Goal: Obtain resource: Download file/media

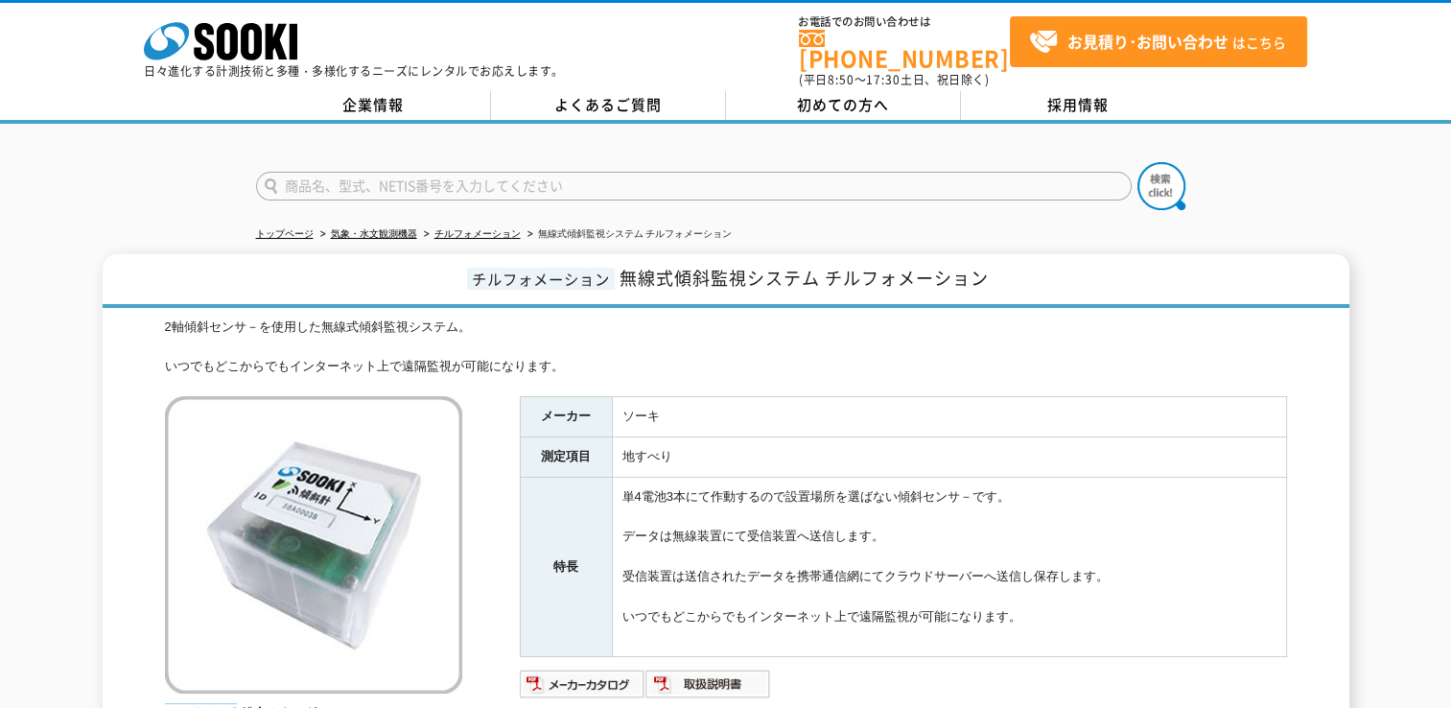
scroll to position [288, 0]
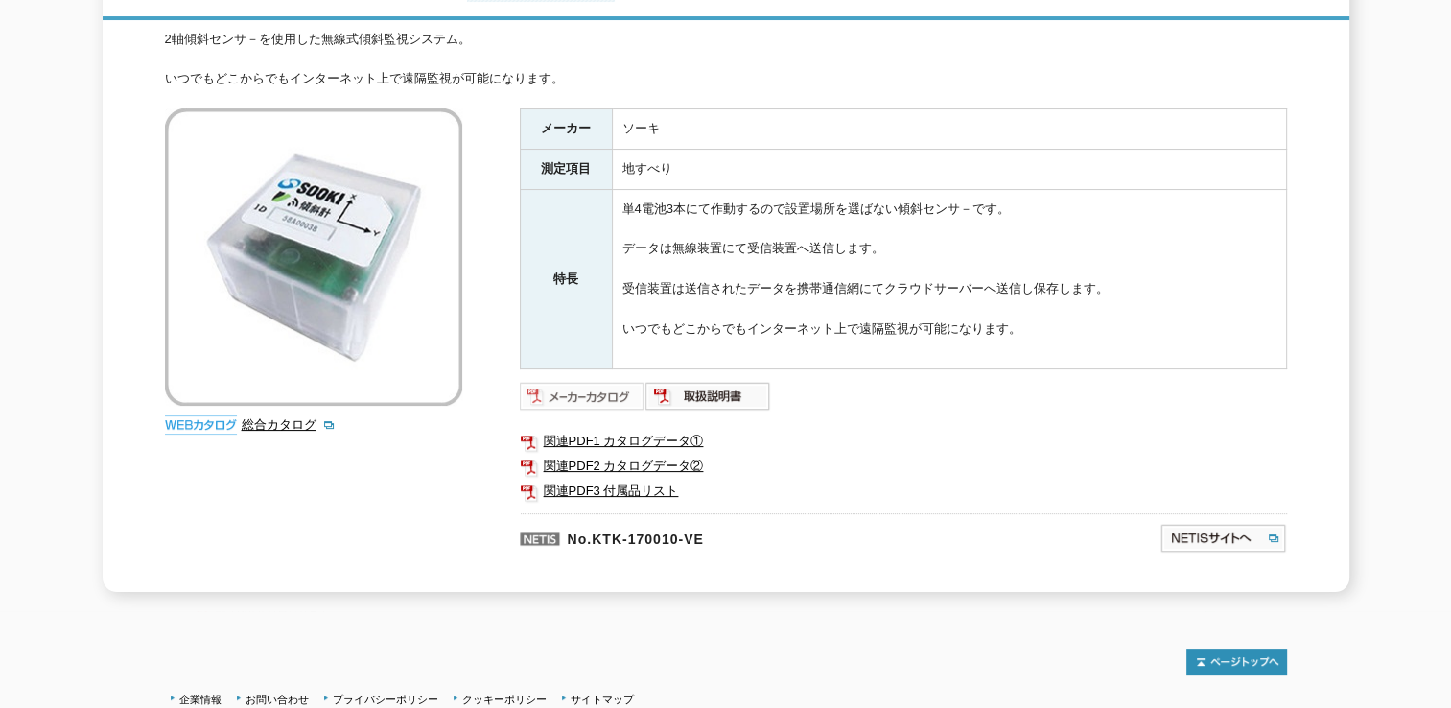
click at [552, 381] on img at bounding box center [583, 396] width 126 height 31
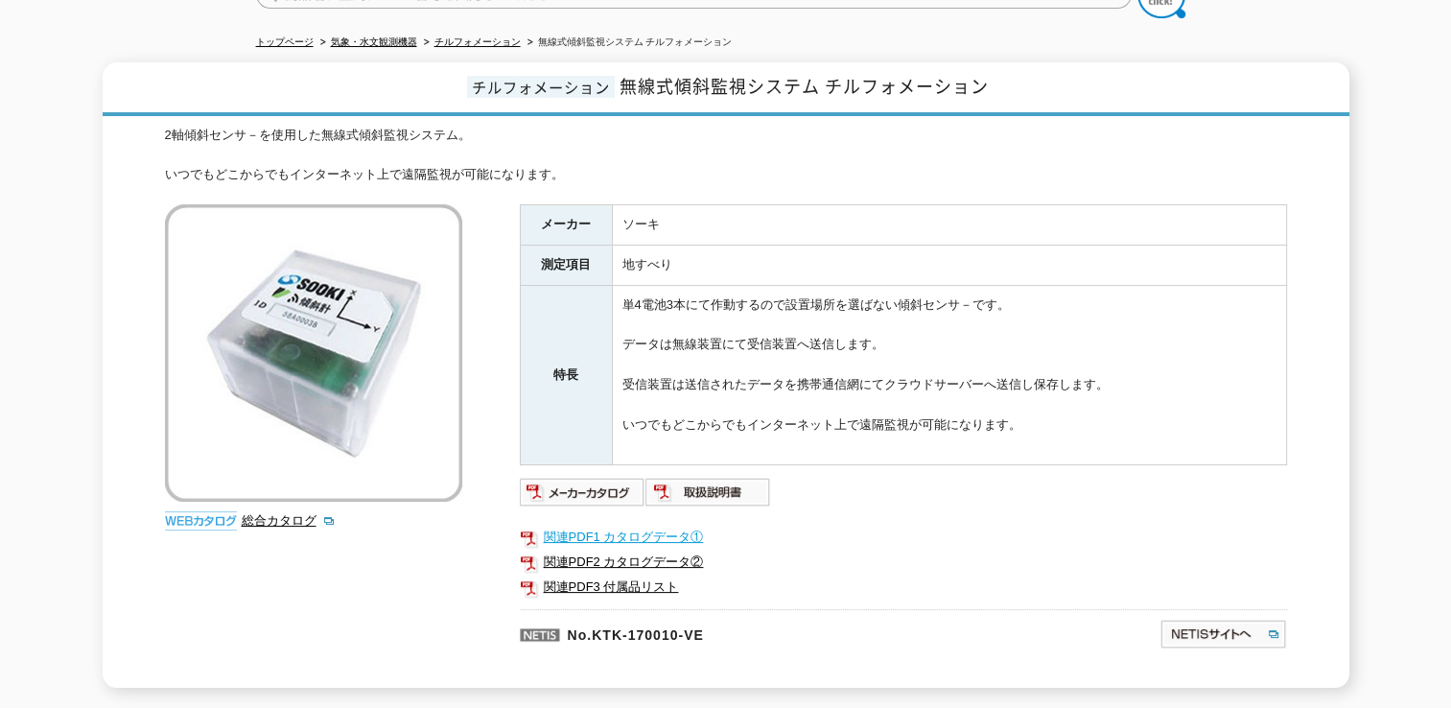
scroll to position [0, 0]
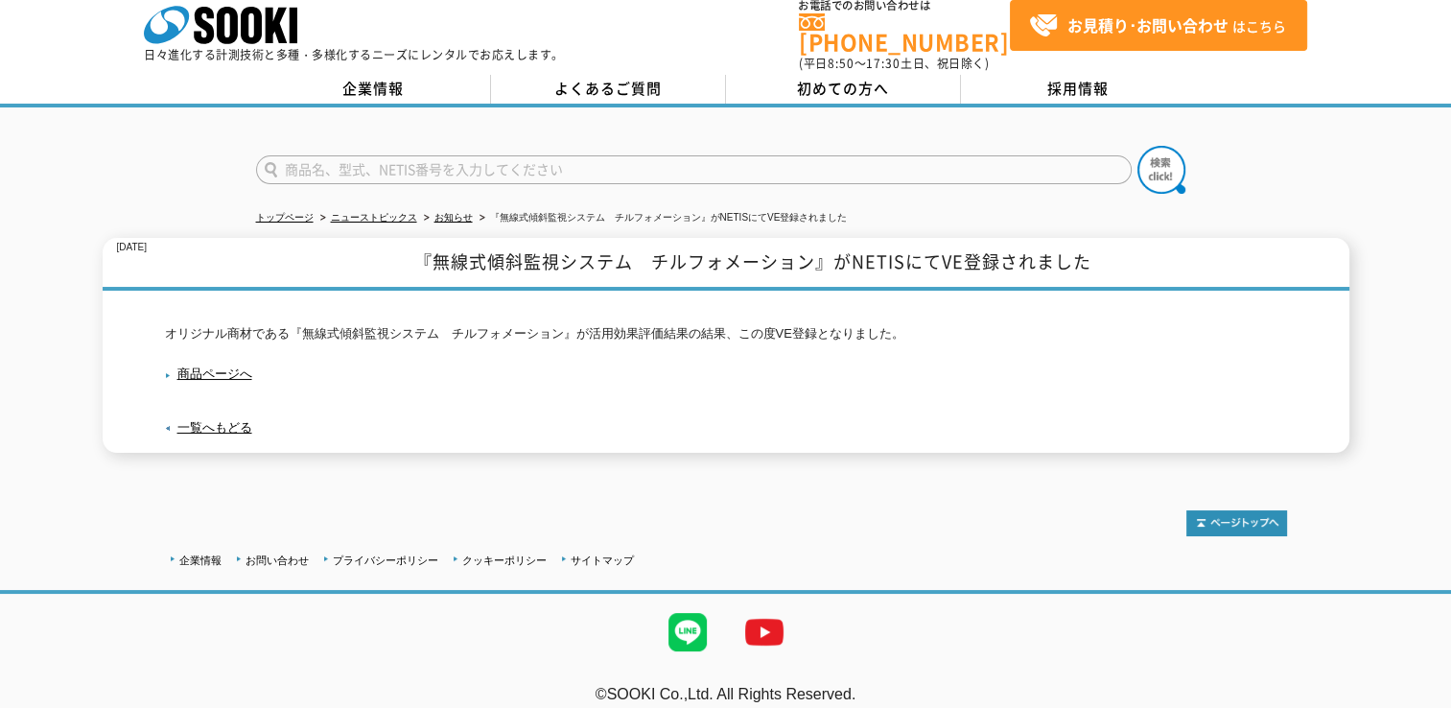
scroll to position [20, 0]
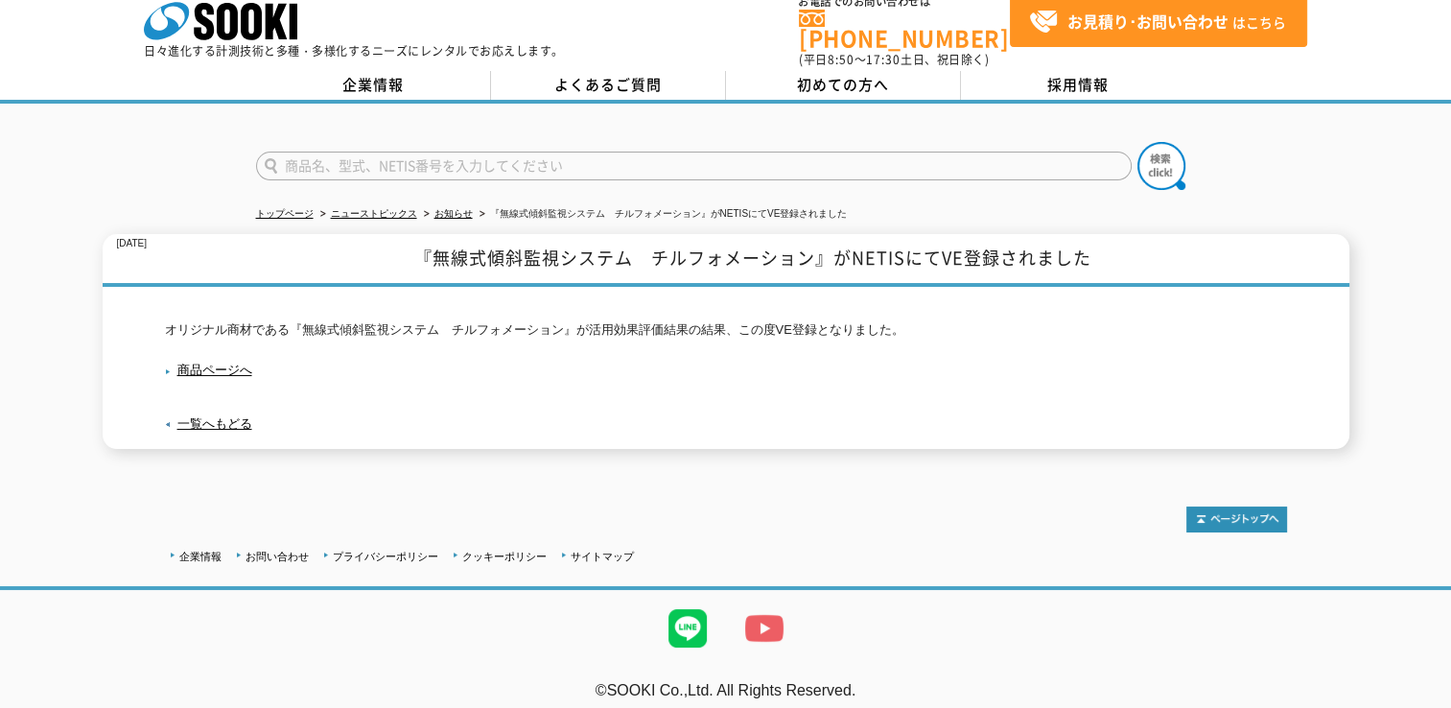
click at [768, 614] on img at bounding box center [764, 628] width 77 height 77
click at [226, 362] on link "商品ページへ" at bounding box center [208, 369] width 87 height 14
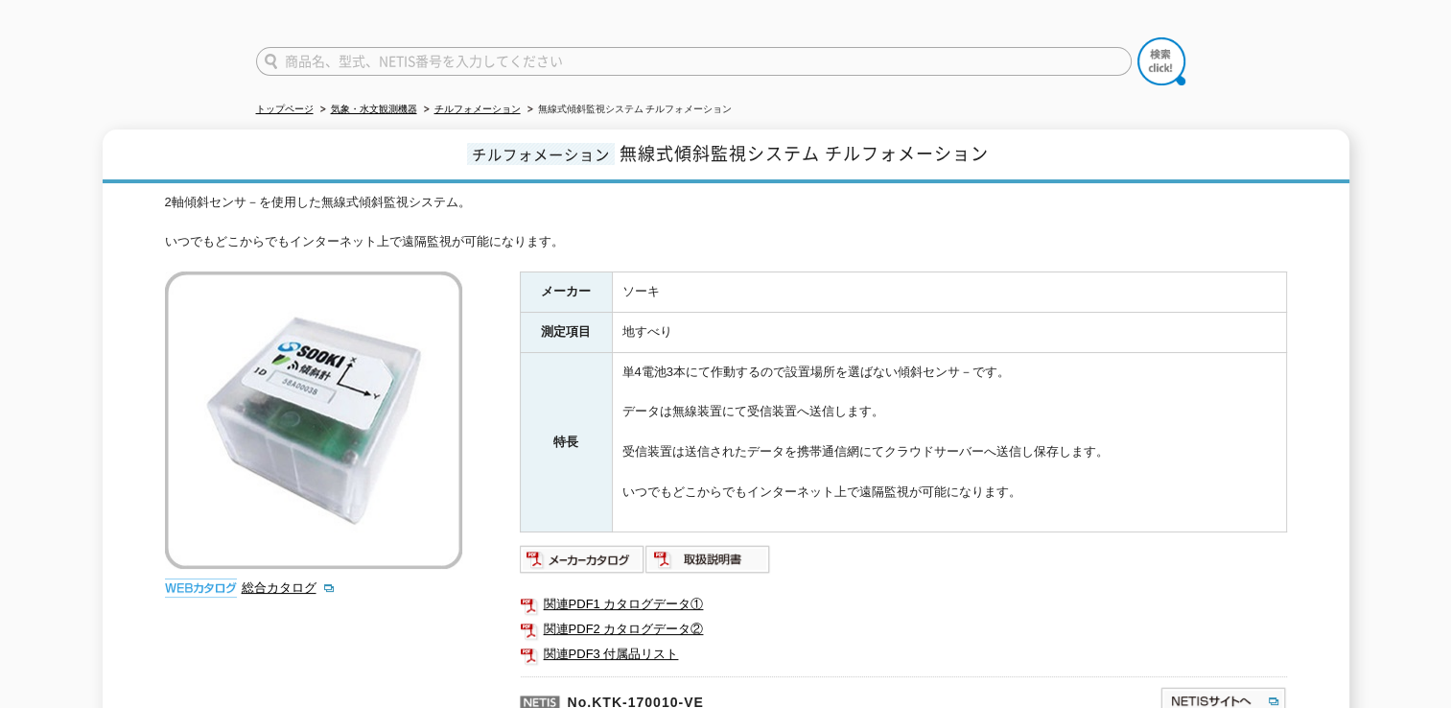
scroll to position [46, 0]
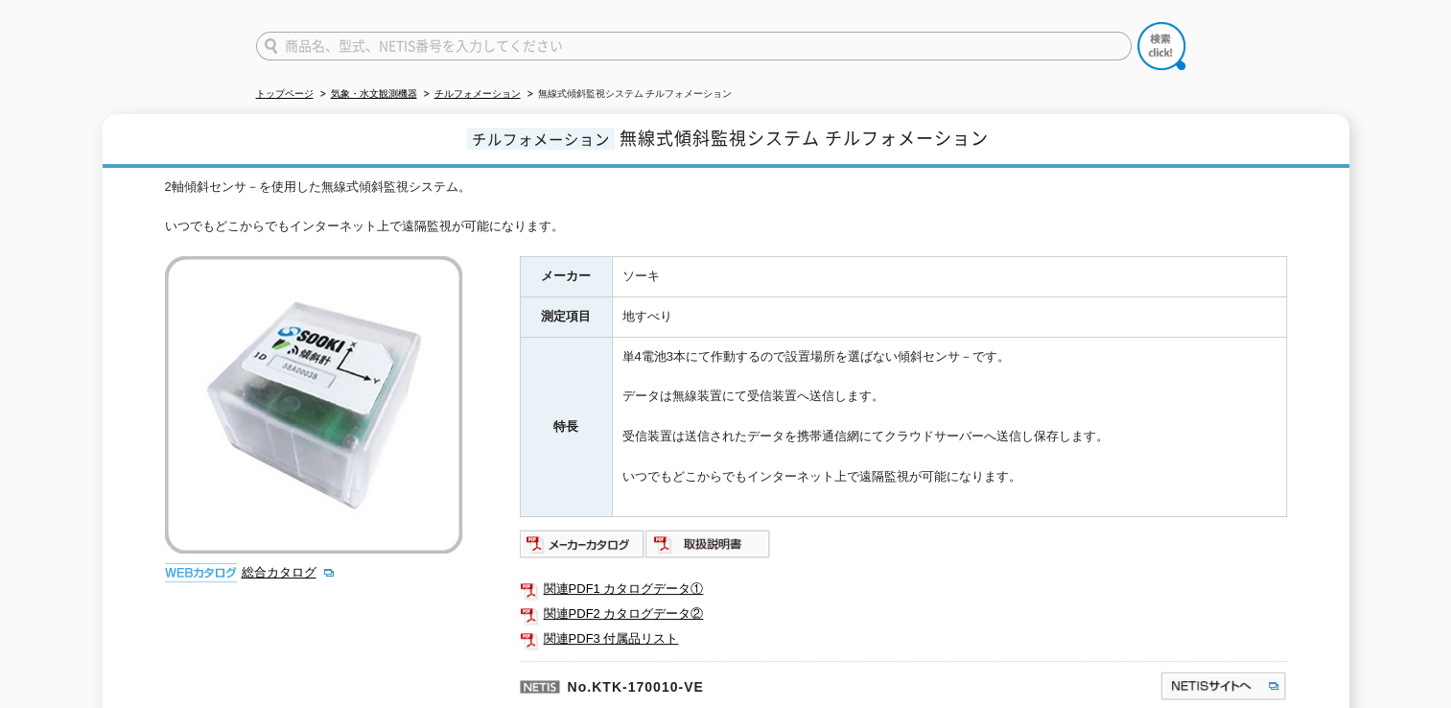
scroll to position [192, 0]
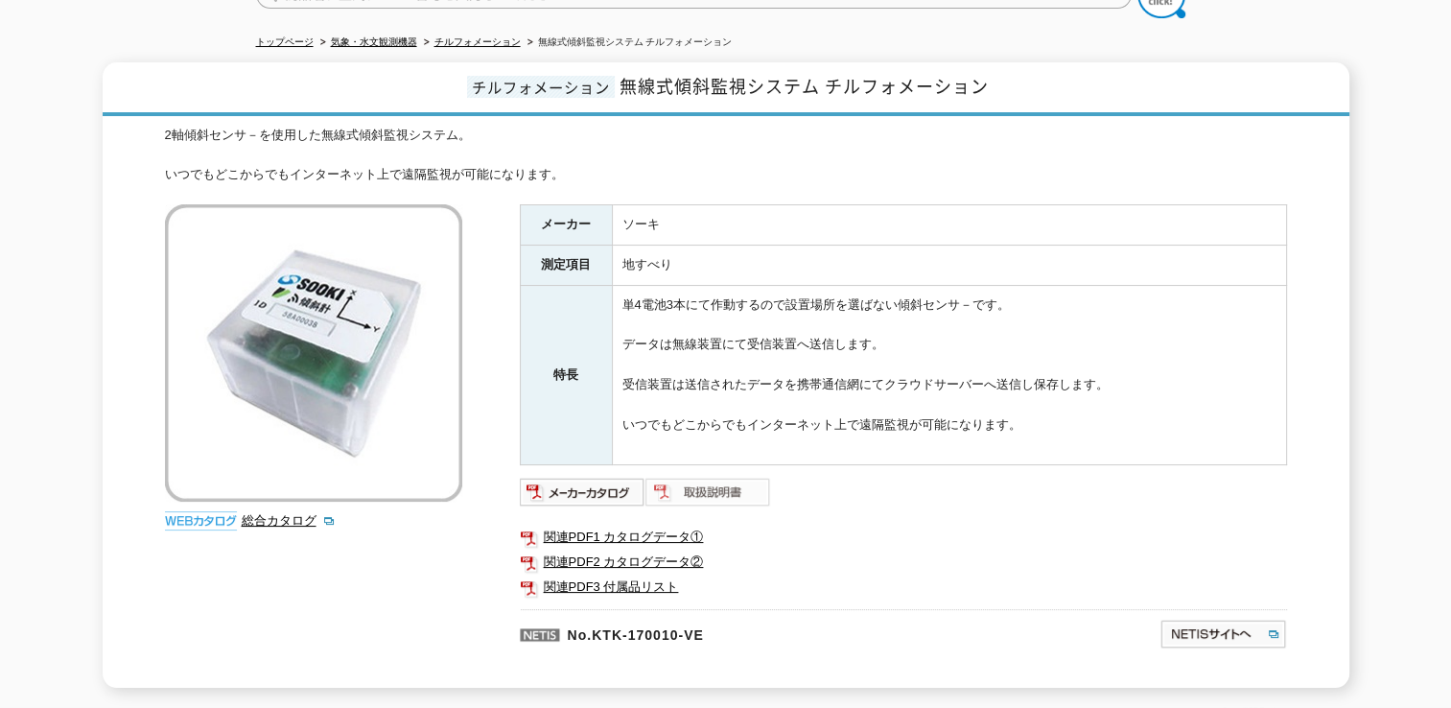
click at [678, 479] on img at bounding box center [708, 492] width 126 height 31
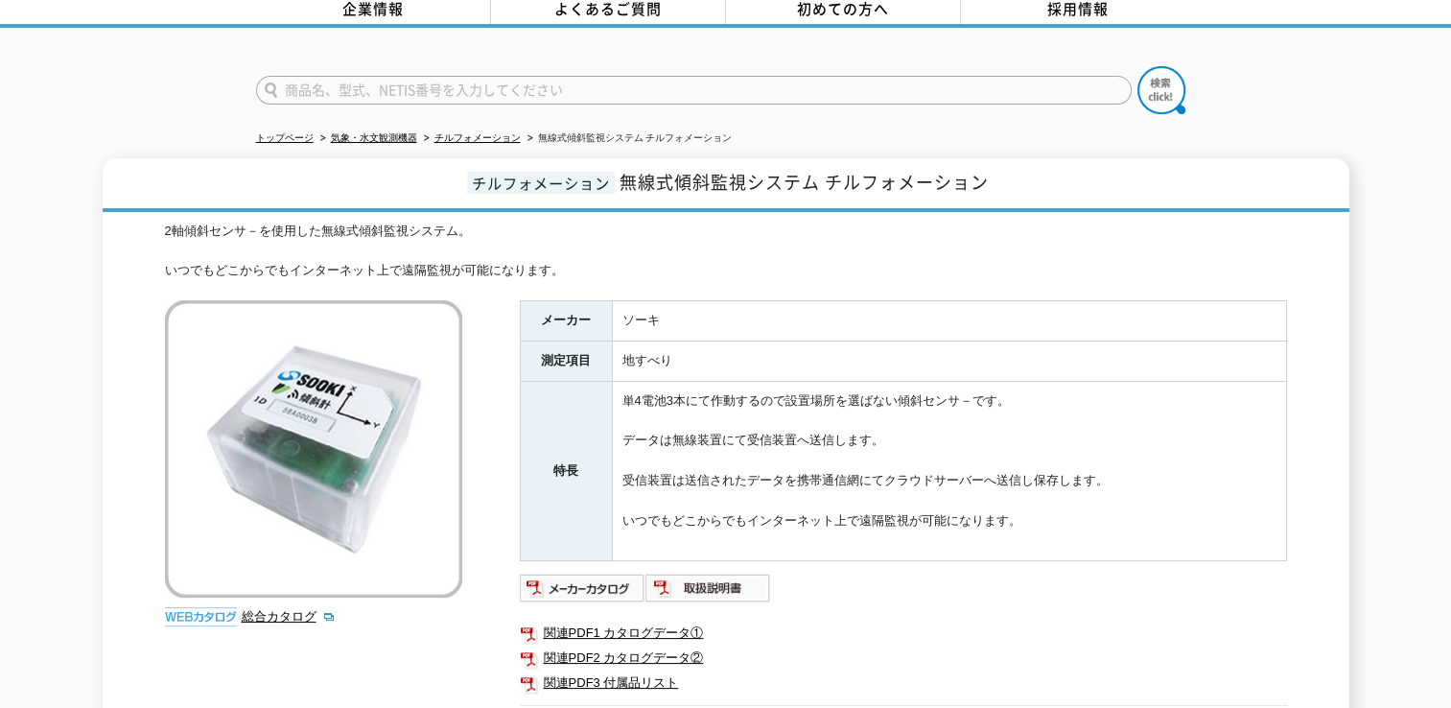
scroll to position [192, 0]
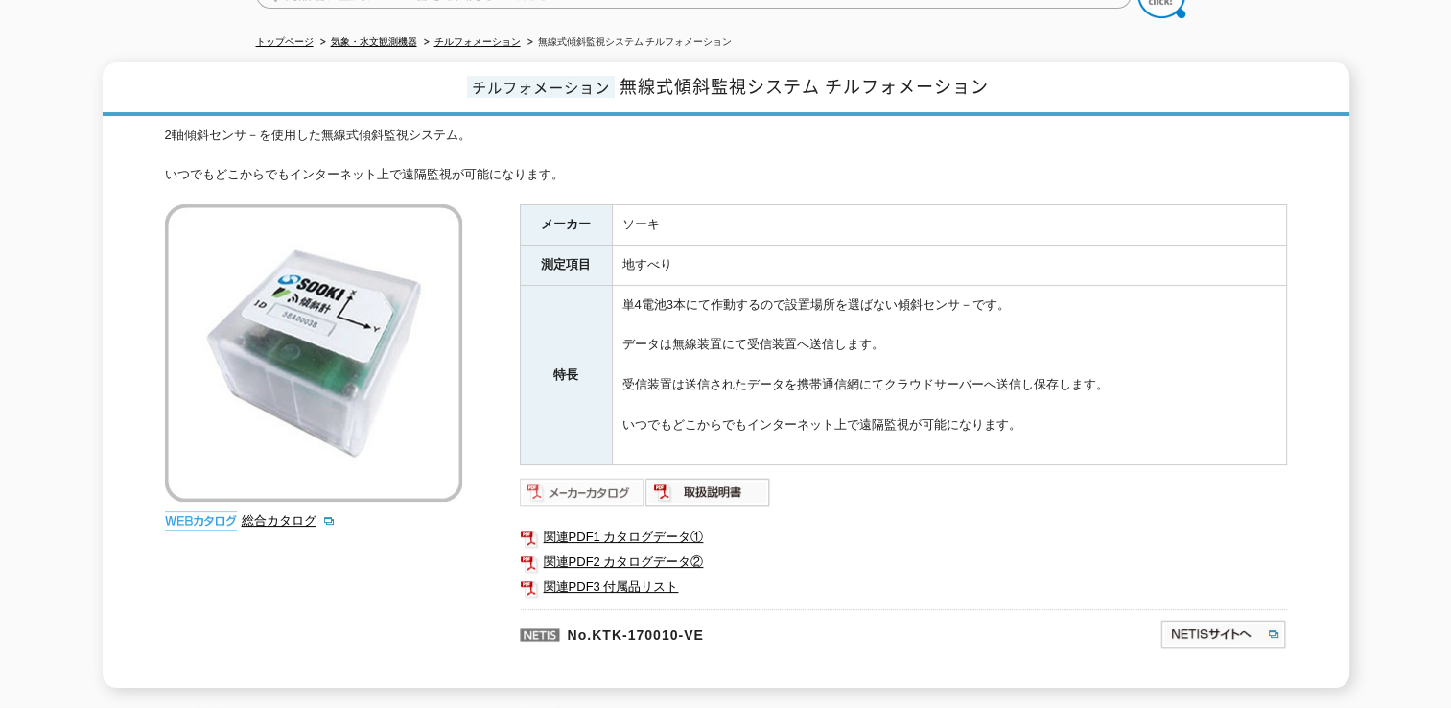
click at [583, 481] on img at bounding box center [583, 492] width 126 height 31
click at [622, 524] on link "関連PDF1 カタログデータ①" at bounding box center [903, 536] width 767 height 25
click at [643, 549] on link "関連PDF2 カタログデータ②" at bounding box center [903, 561] width 767 height 25
click at [629, 574] on link "関連PDF3 付属品リスト" at bounding box center [903, 586] width 767 height 25
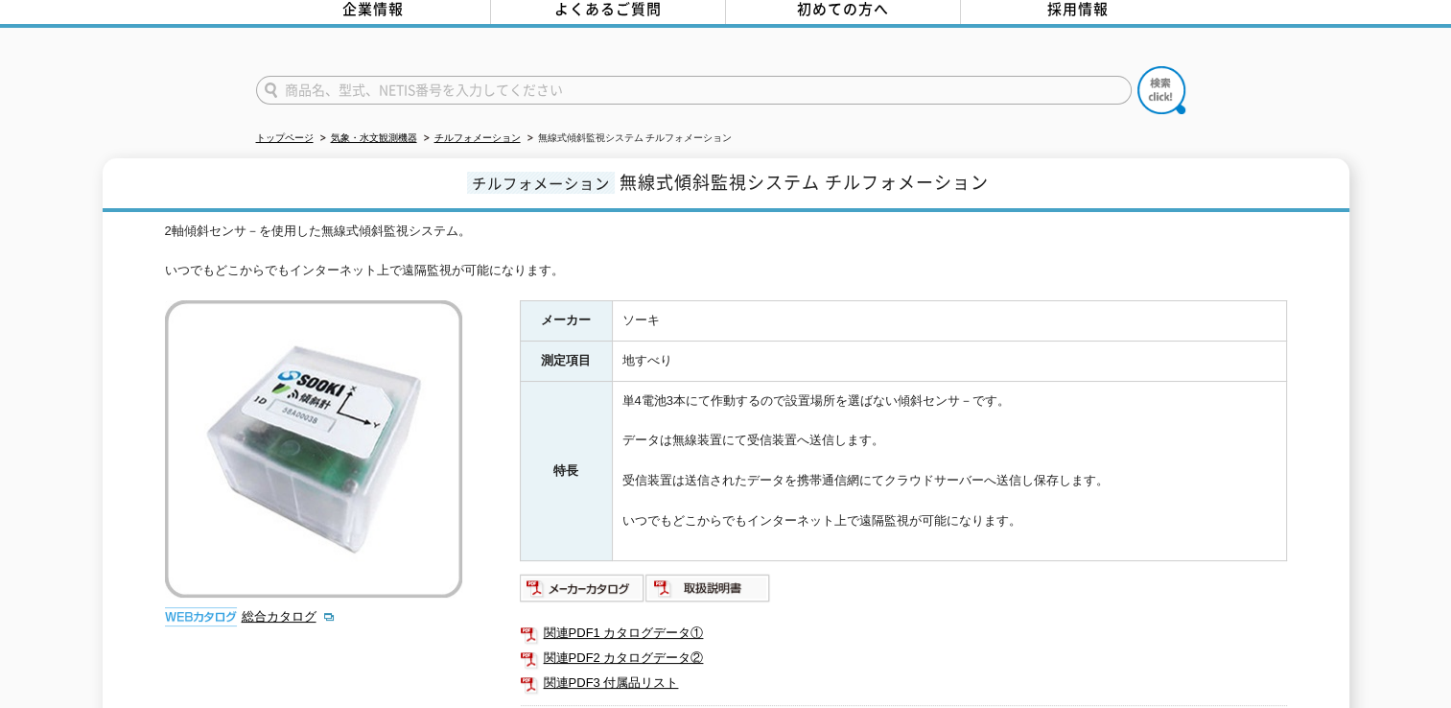
scroll to position [288, 0]
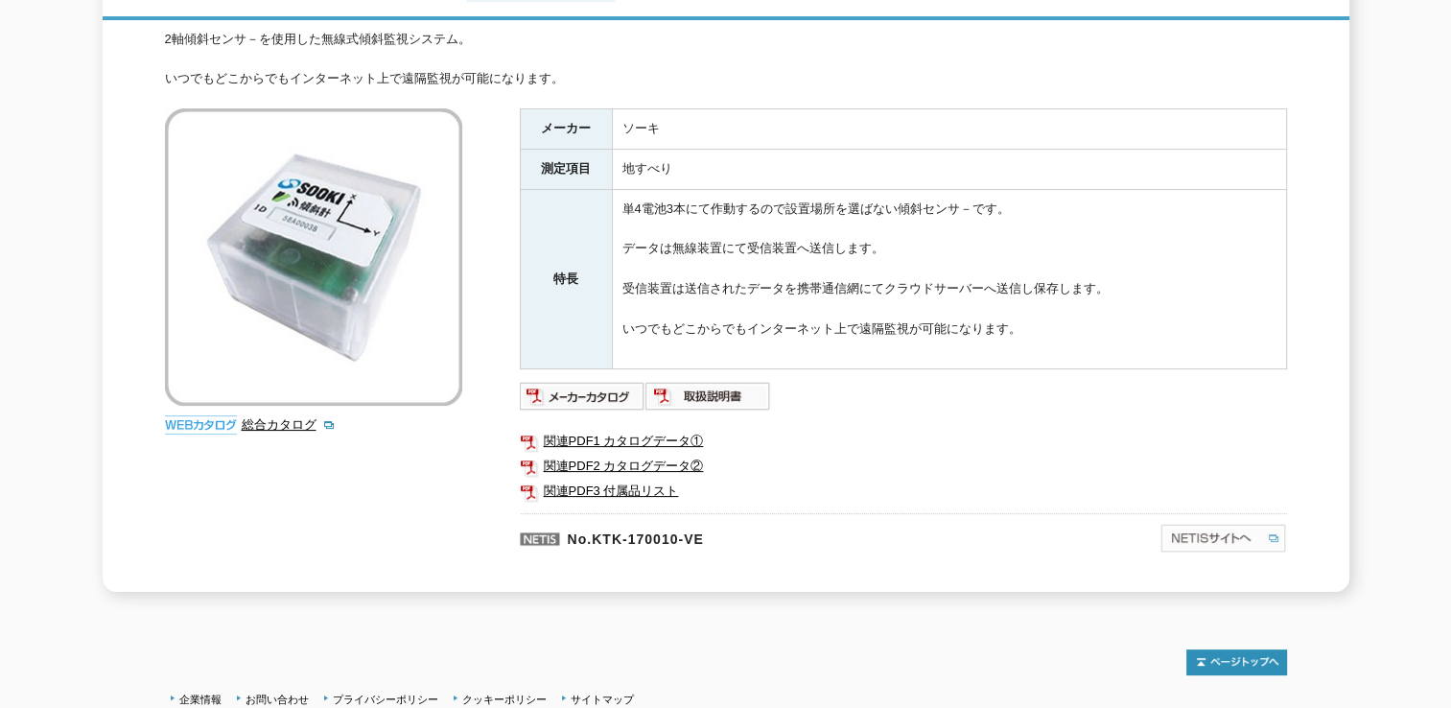
click at [1201, 529] on img at bounding box center [1223, 538] width 128 height 31
